Goal: Task Accomplishment & Management: Complete application form

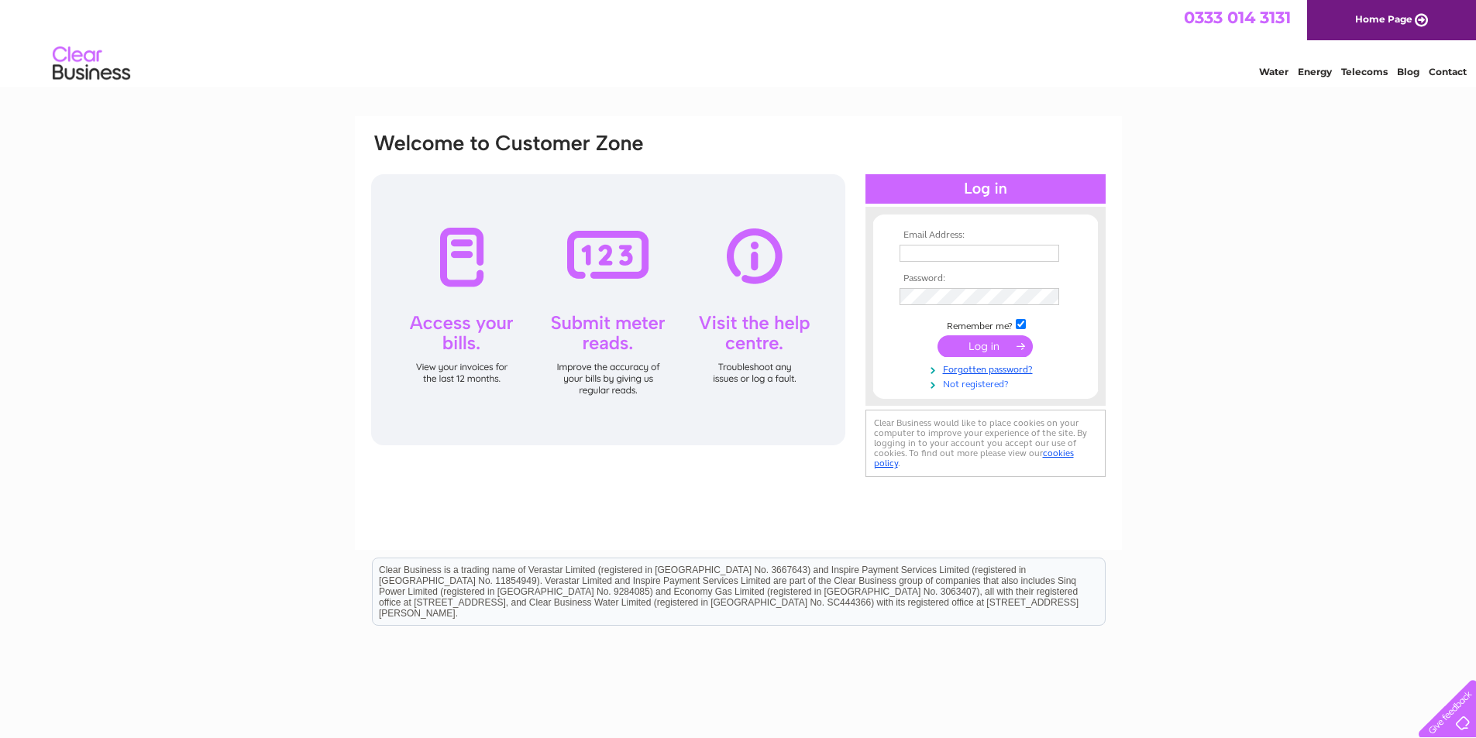
click at [974, 388] on link "Not registered?" at bounding box center [988, 383] width 176 height 15
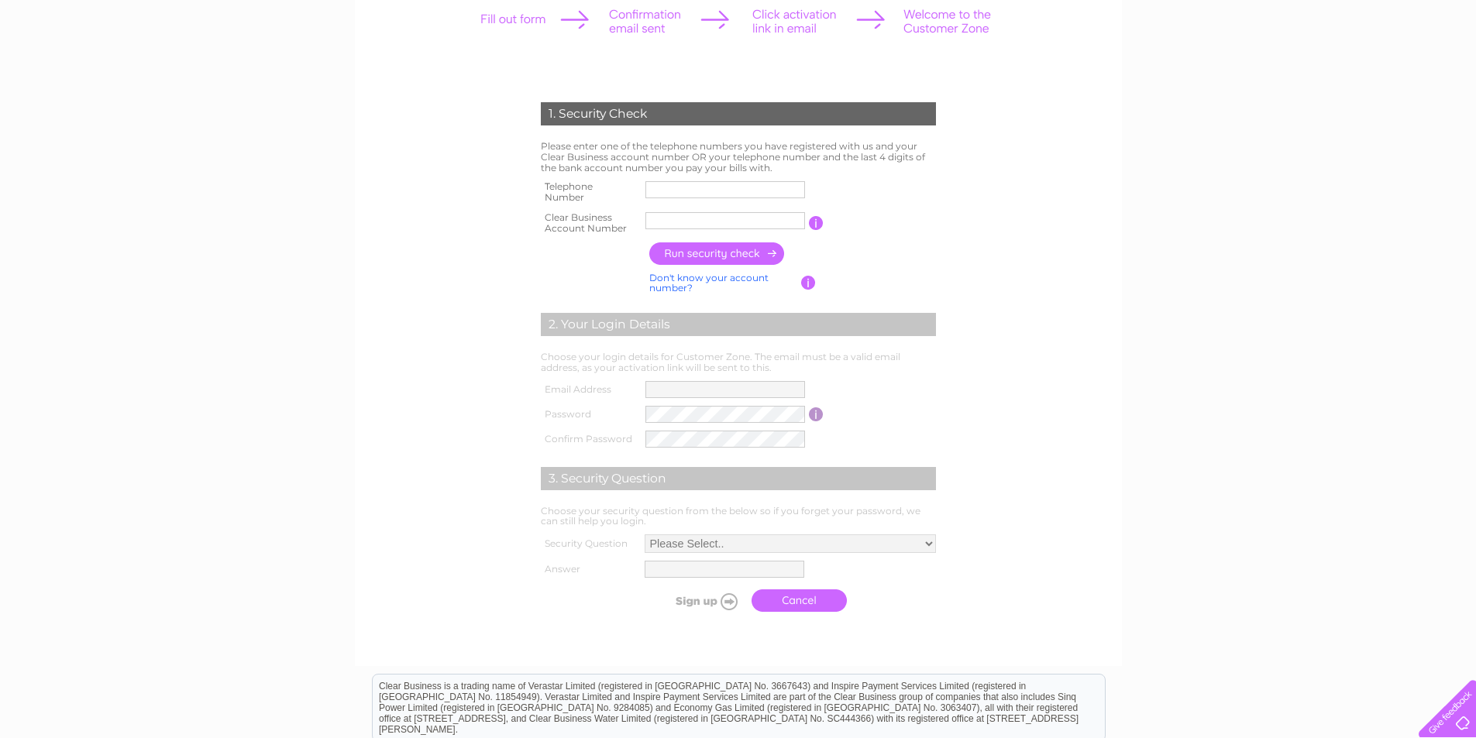
scroll to position [232, 0]
